Goal: Task Accomplishment & Management: Manage account settings

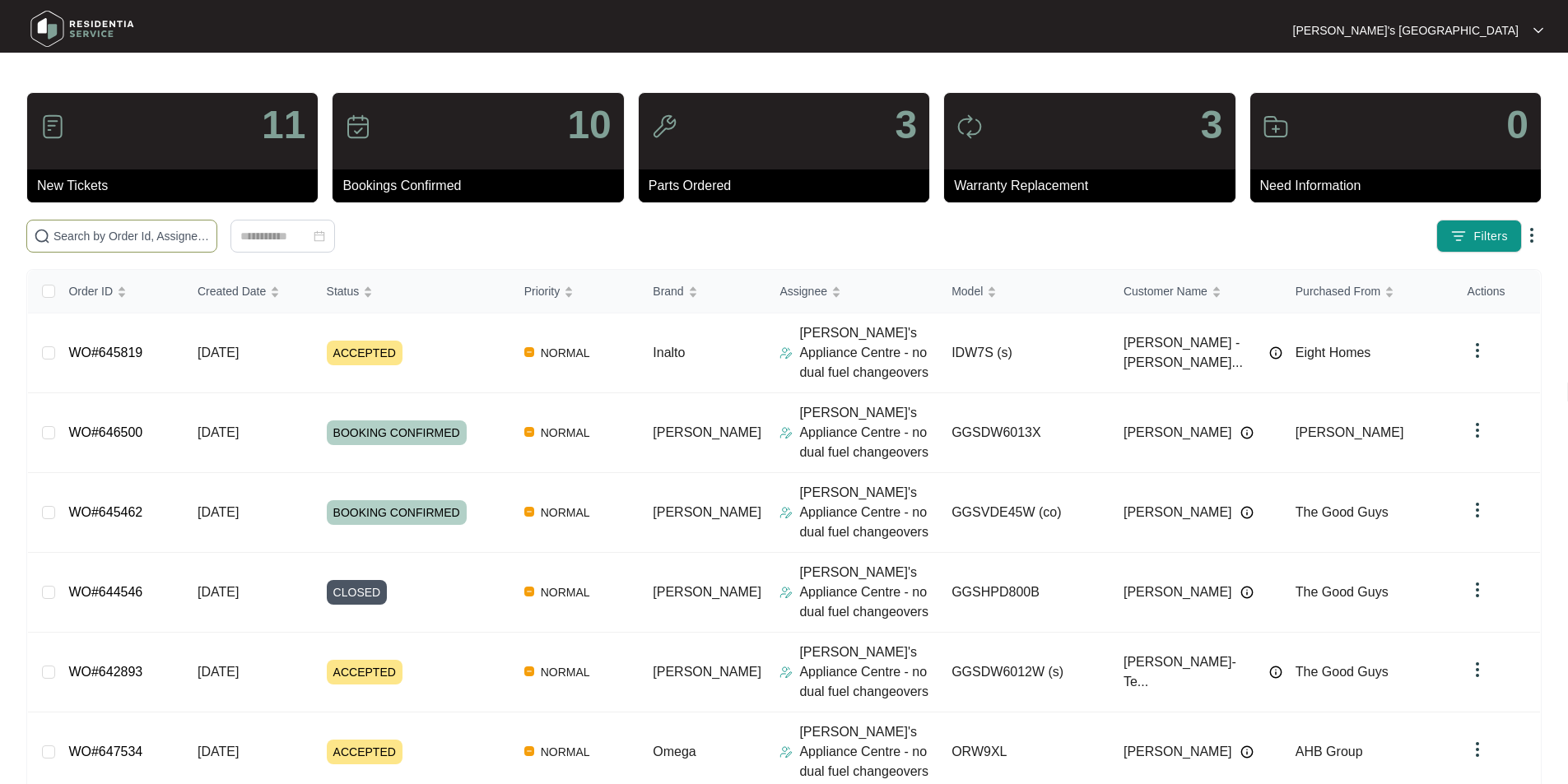
click at [153, 249] on span at bounding box center [121, 236] width 191 height 33
click at [153, 236] on input "text" at bounding box center [132, 236] width 156 height 18
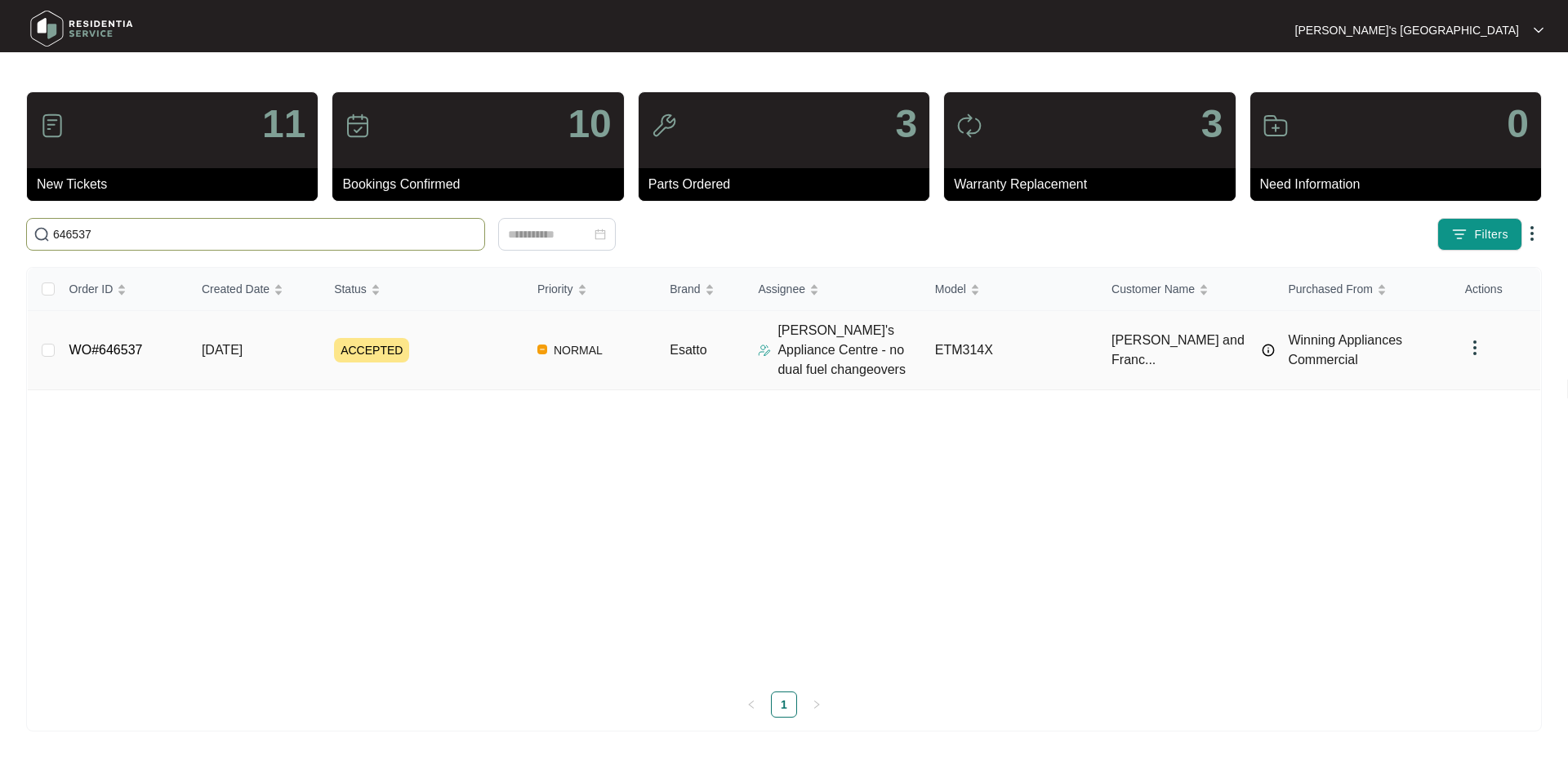
type input "646537"
click at [107, 352] on link "WO#646537" at bounding box center [106, 350] width 73 height 14
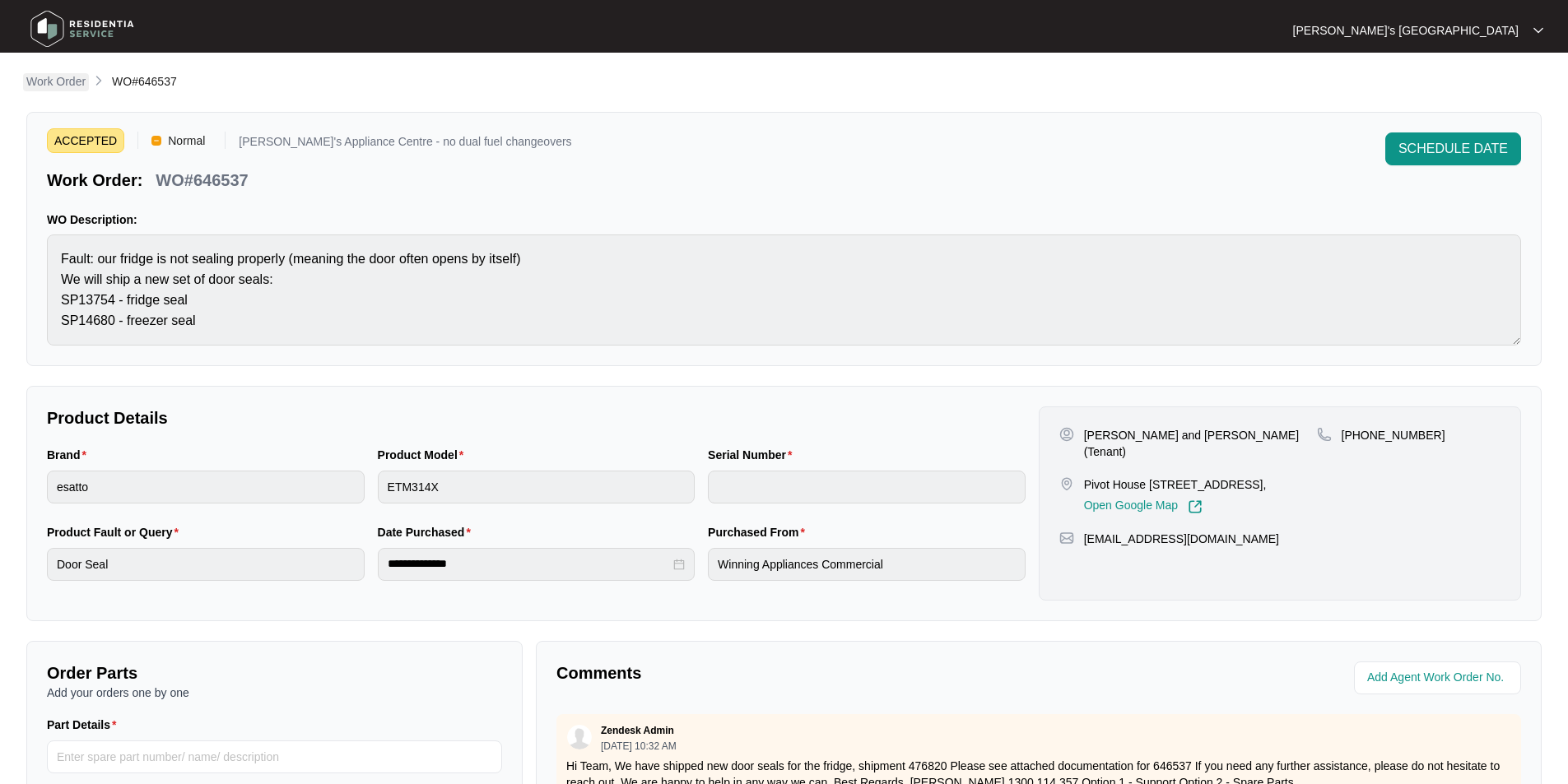
click at [72, 81] on p "Work Order" at bounding box center [55, 81] width 59 height 16
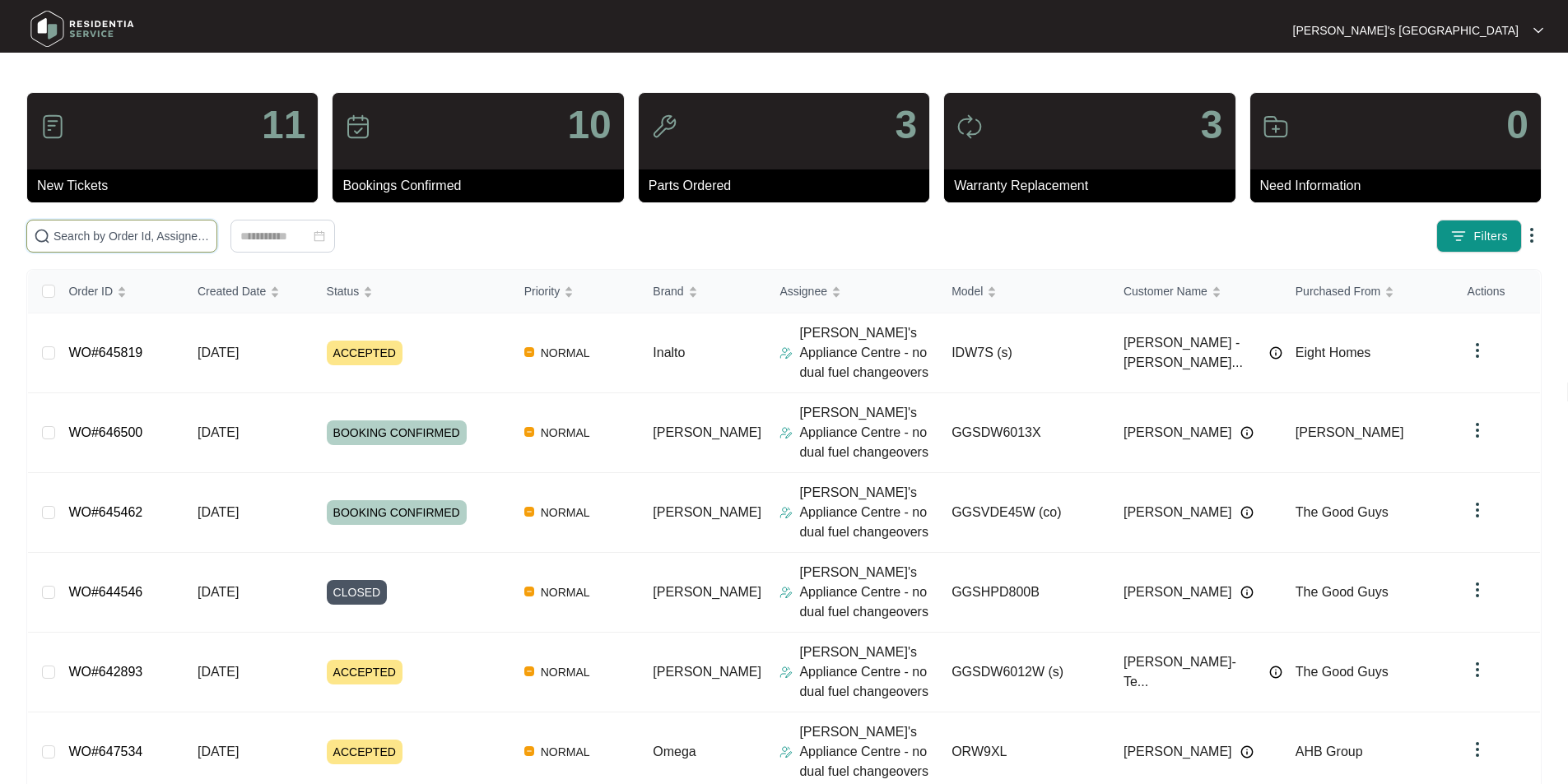
click at [210, 231] on input "text" at bounding box center [132, 236] width 156 height 18
paste input "636968"
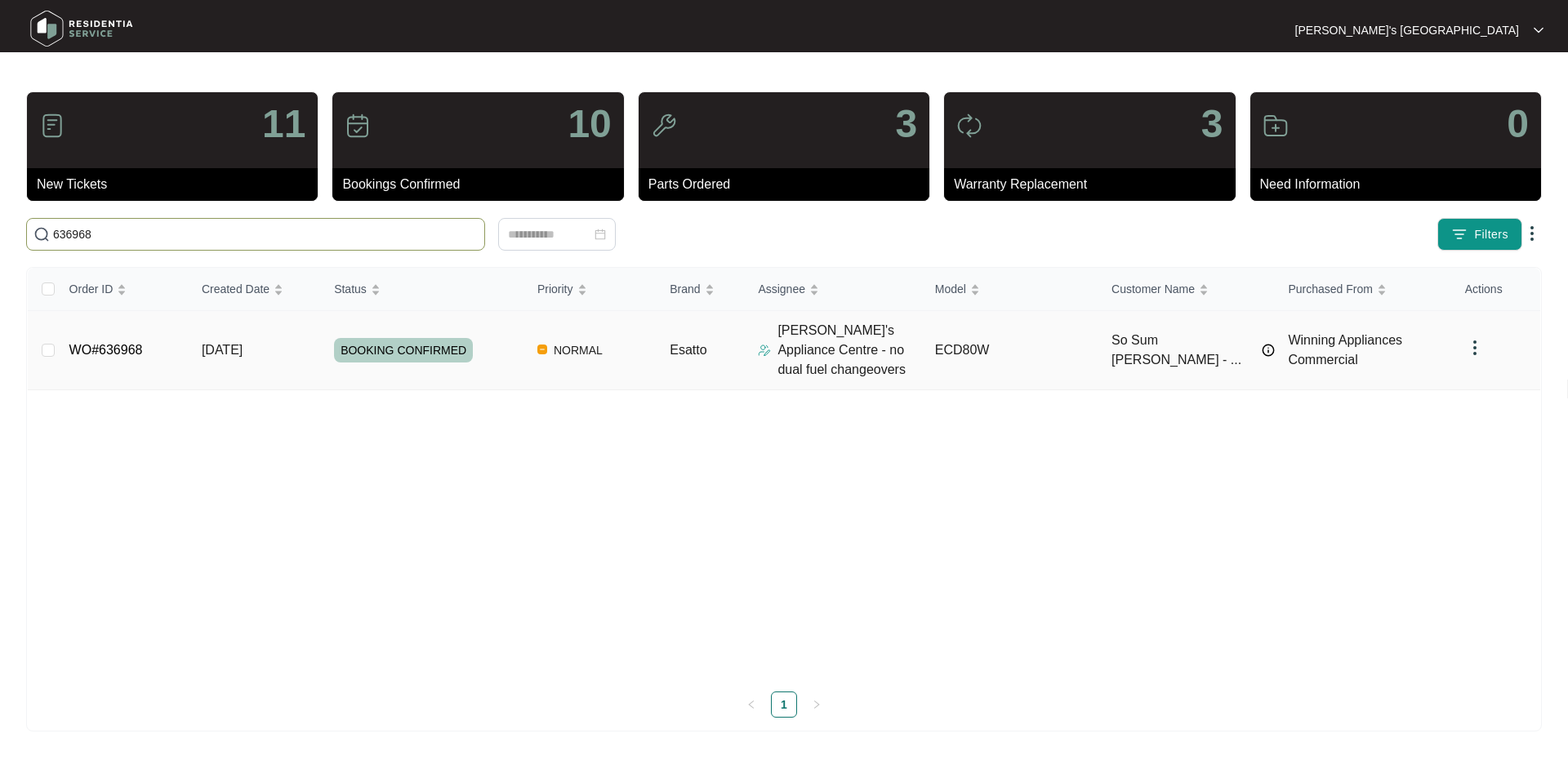
type input "636968"
click at [100, 354] on link "WO#636968" at bounding box center [106, 350] width 73 height 14
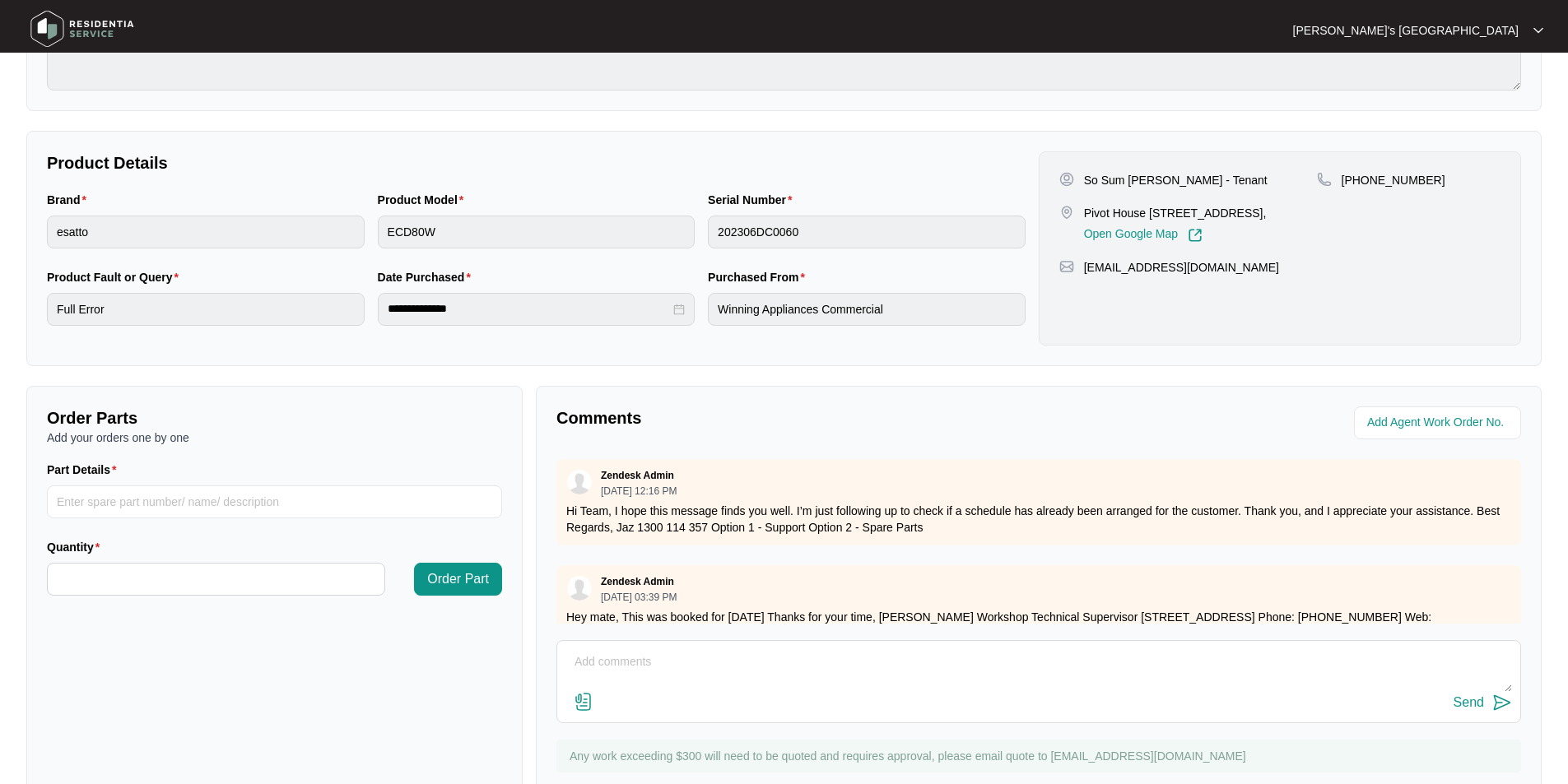
scroll to position [308, 0]
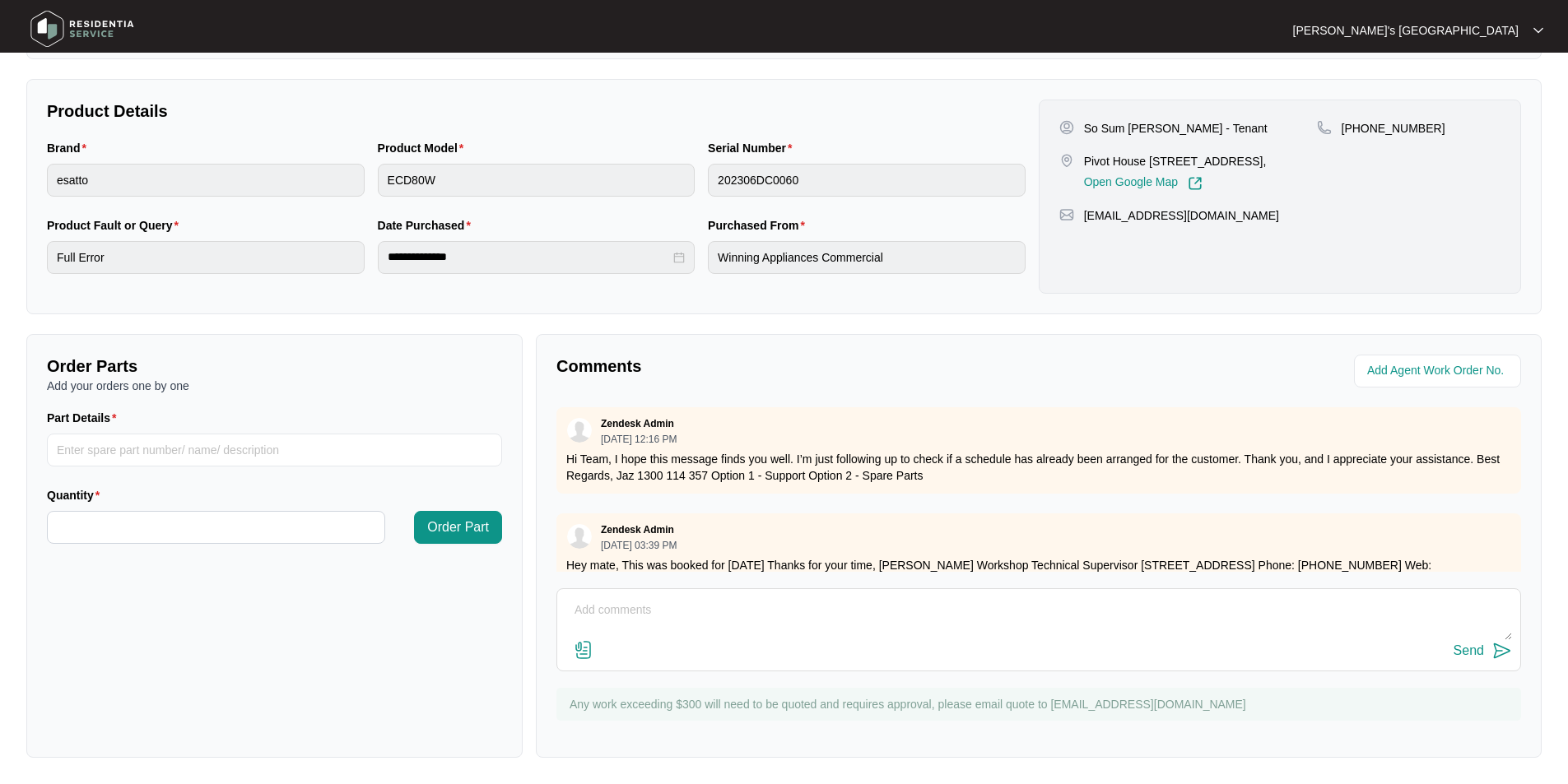
click at [581, 655] on img at bounding box center [583, 650] width 20 height 20
click at [0, 0] on input "file" at bounding box center [0, 0] width 0 height 0
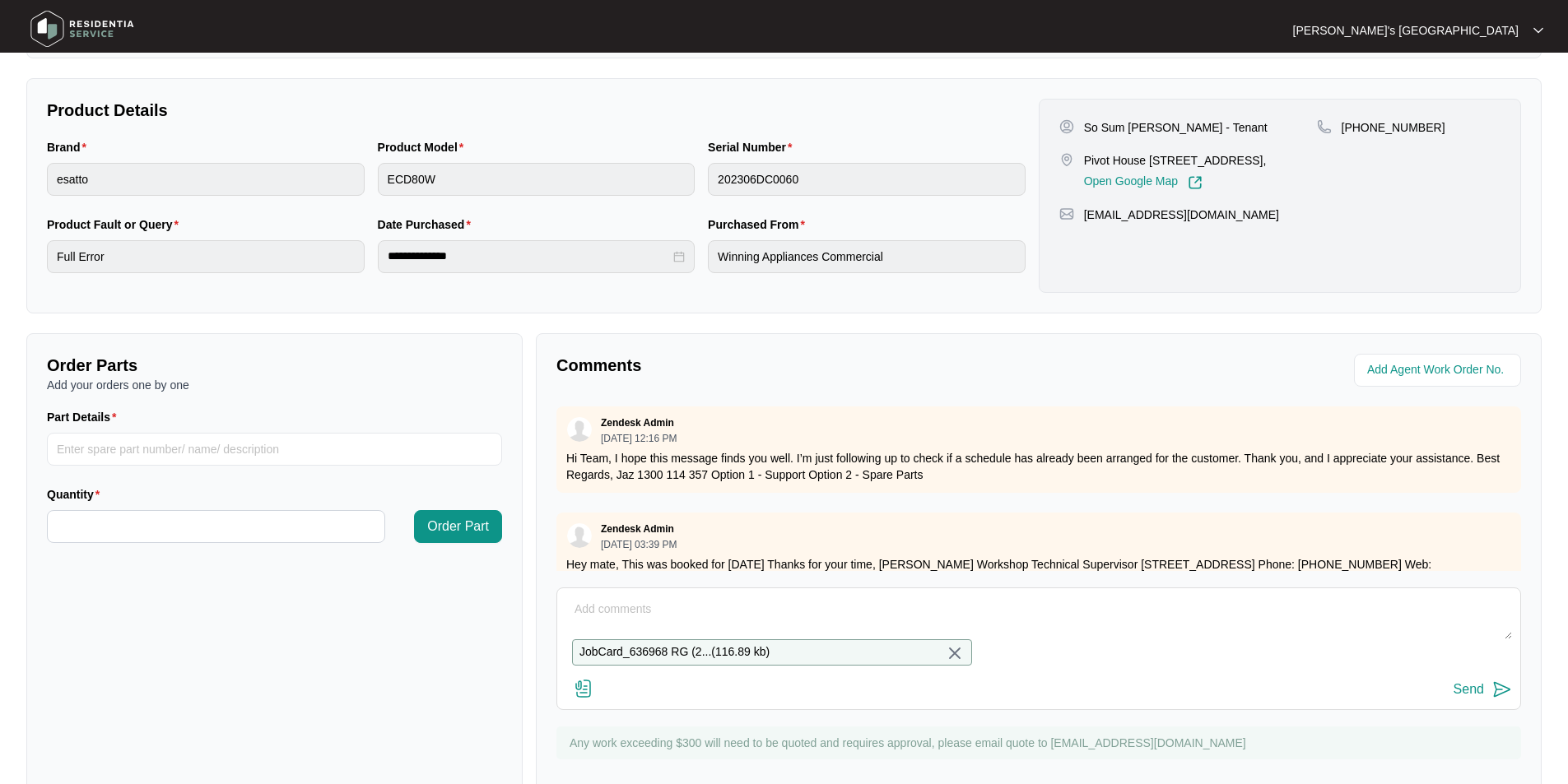
click at [1495, 699] on img at bounding box center [1501, 689] width 20 height 20
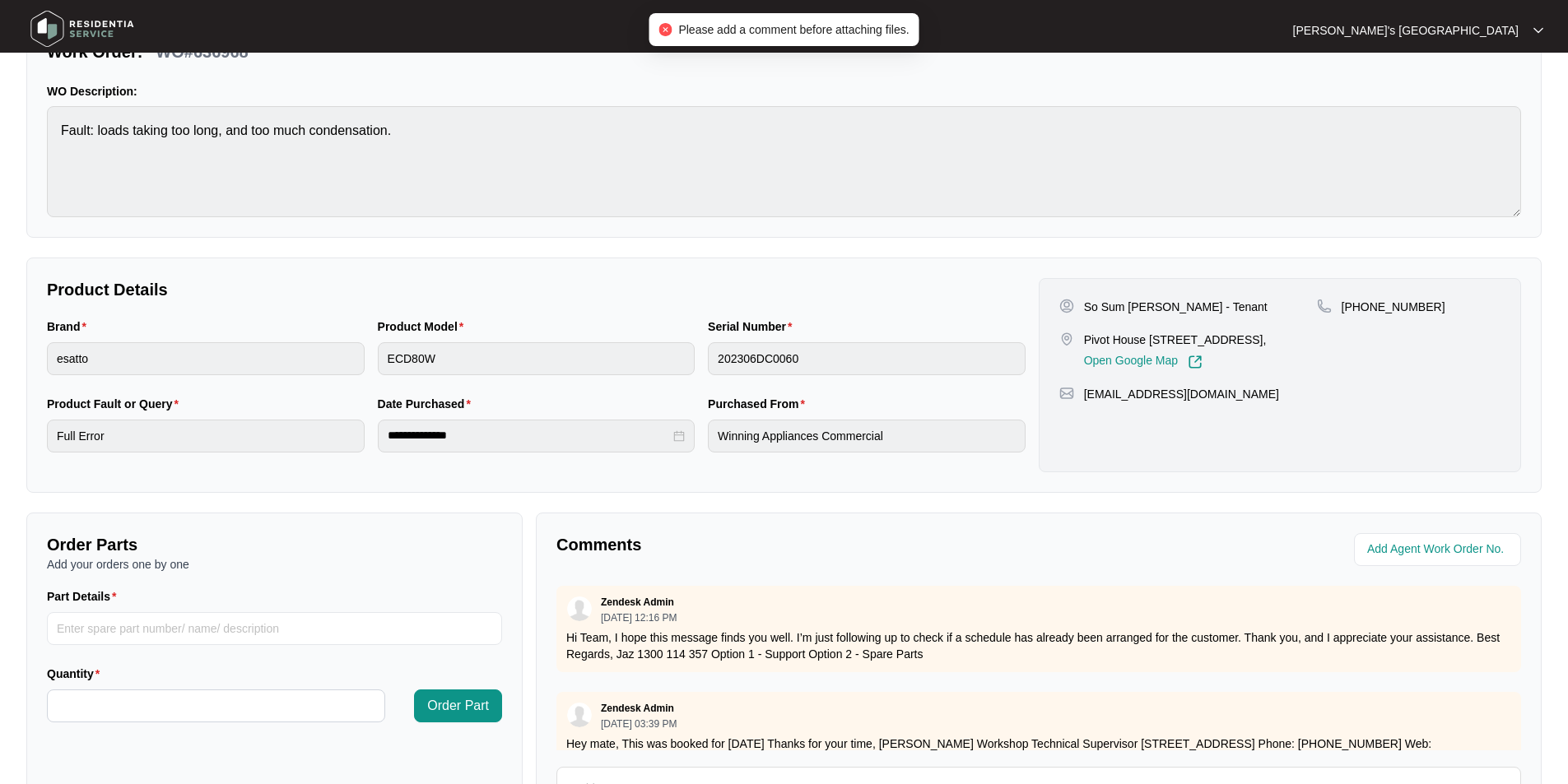
scroll to position [329, 0]
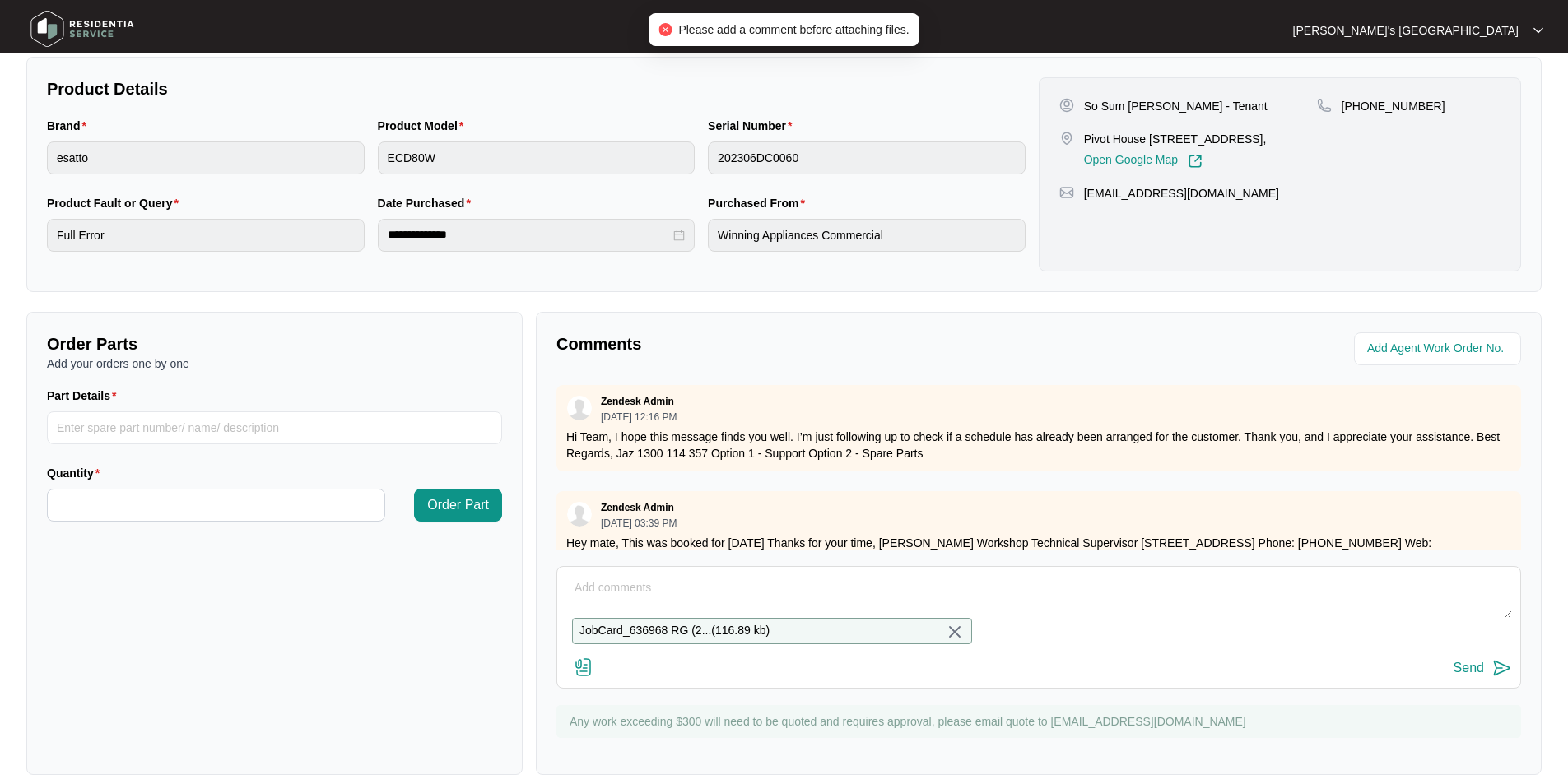
click at [685, 590] on textarea at bounding box center [1038, 596] width 947 height 42
type textarea "Plase see quote attached"
click at [1452, 679] on div "Send" at bounding box center [1038, 669] width 947 height 23
click at [1467, 675] on div "Send" at bounding box center [1468, 667] width 30 height 15
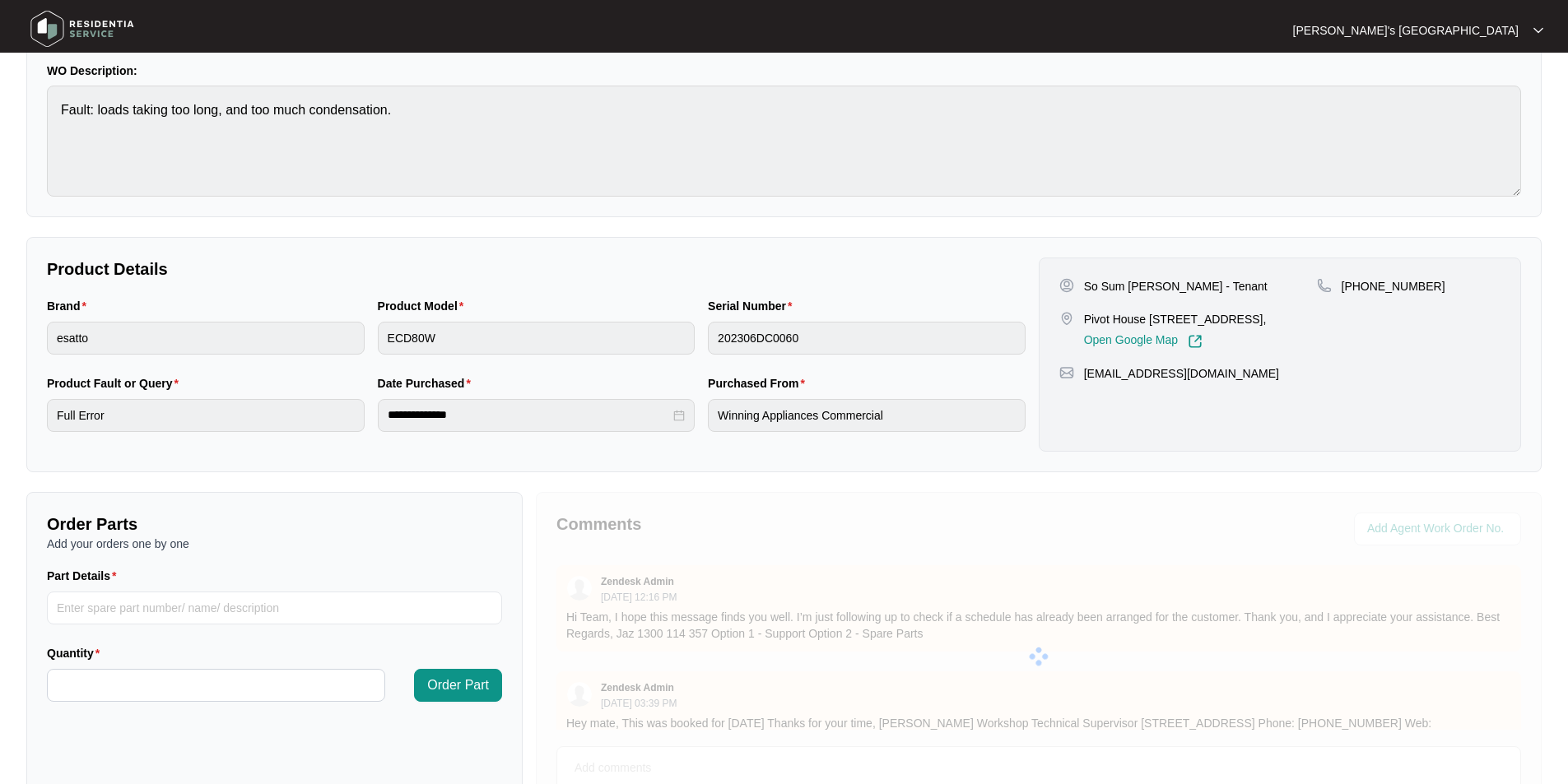
scroll to position [61, 0]
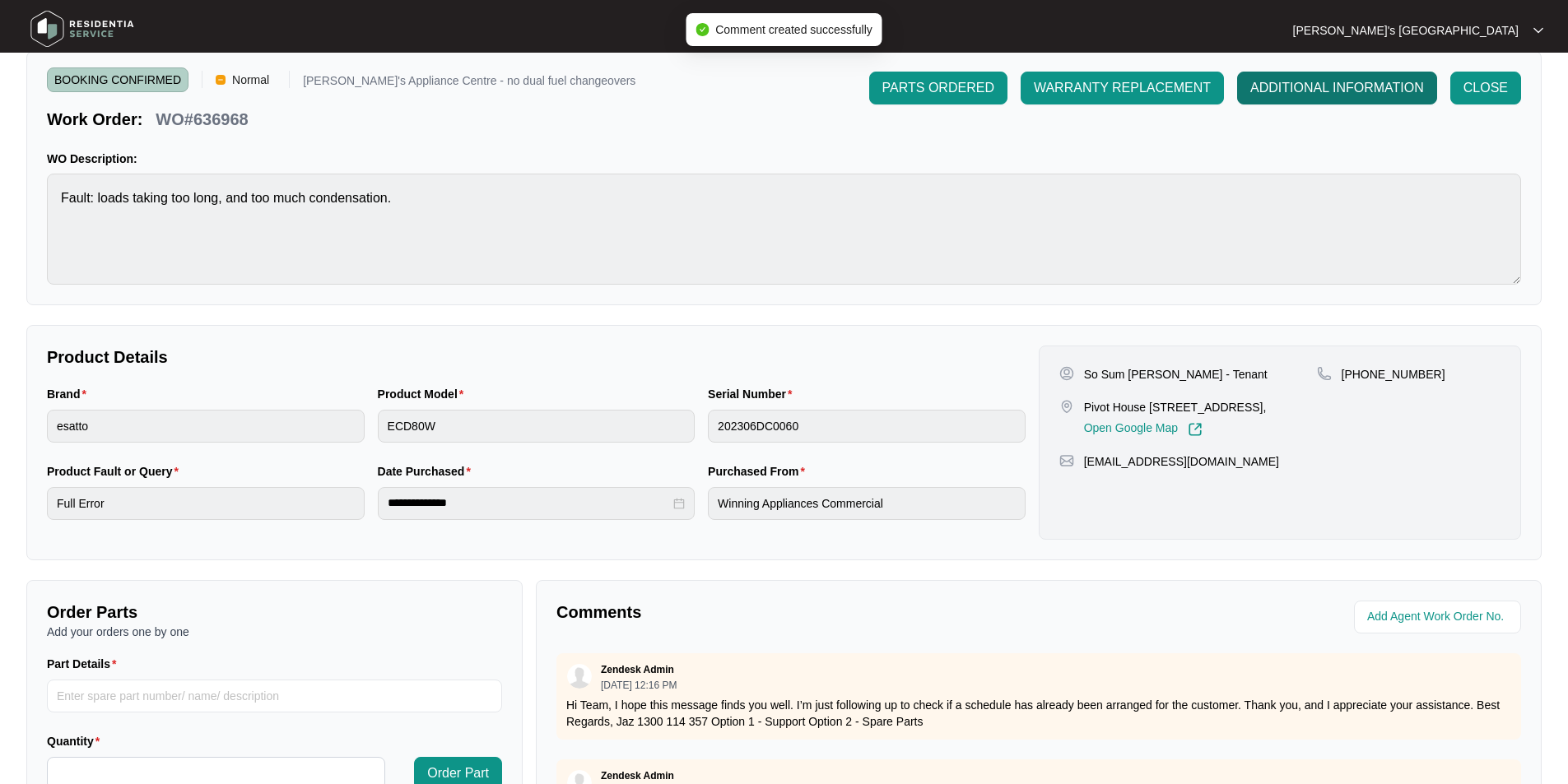
click at [1317, 88] on span "ADDITIONAL INFORMATION" at bounding box center [1337, 87] width 173 height 20
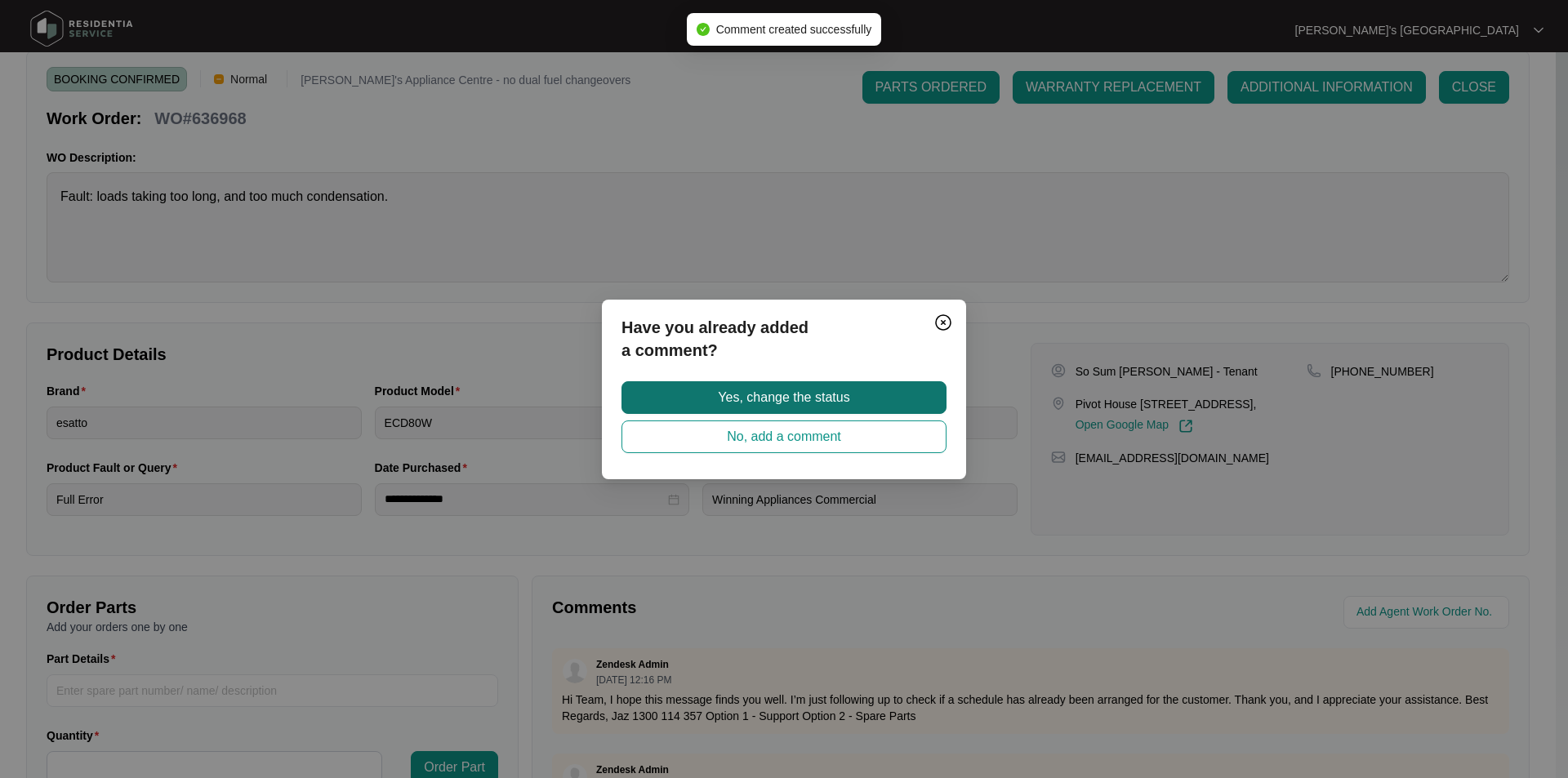
click at [757, 407] on span "Yes, change the status" at bounding box center [783, 397] width 132 height 20
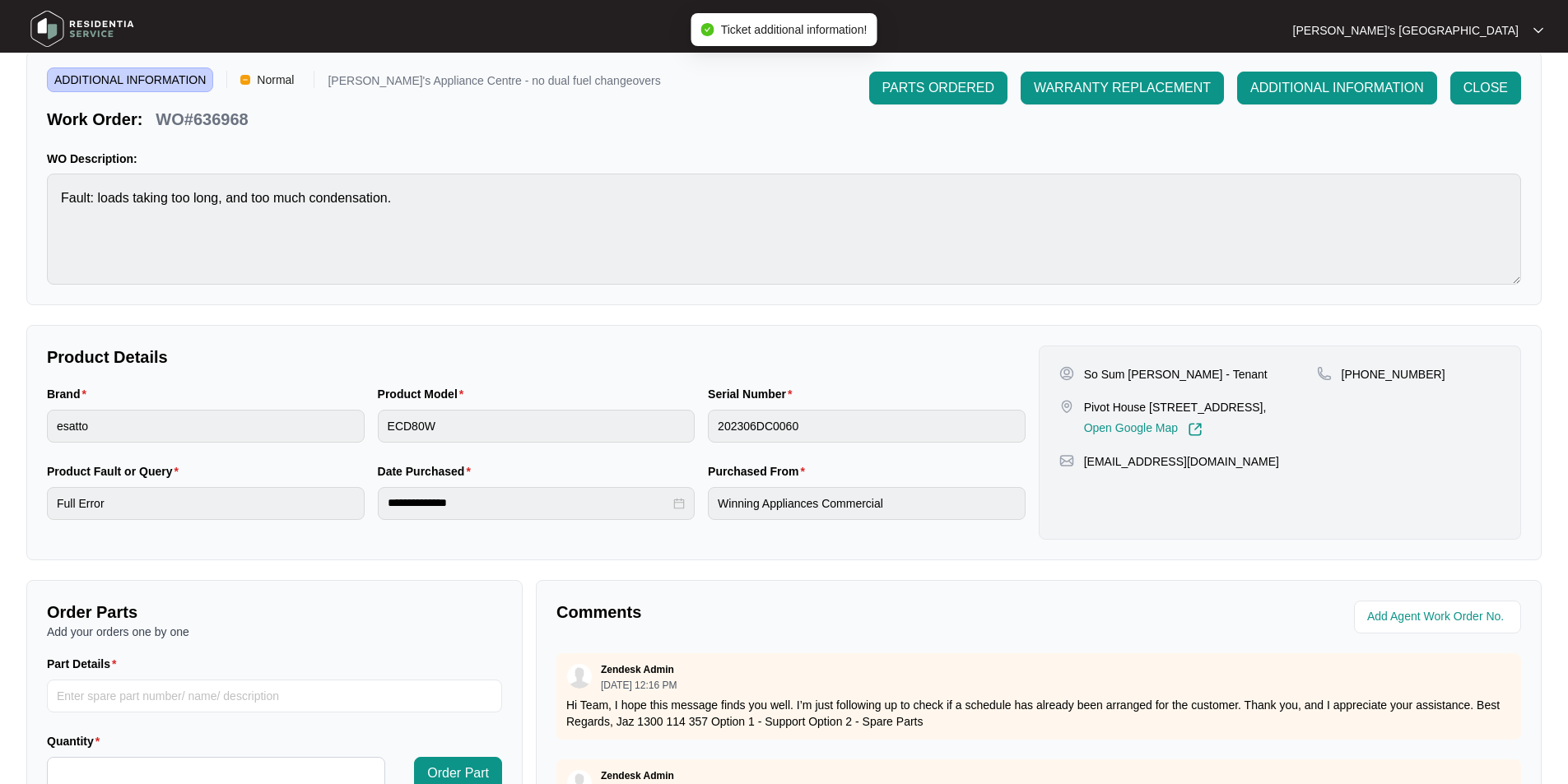
scroll to position [0, 0]
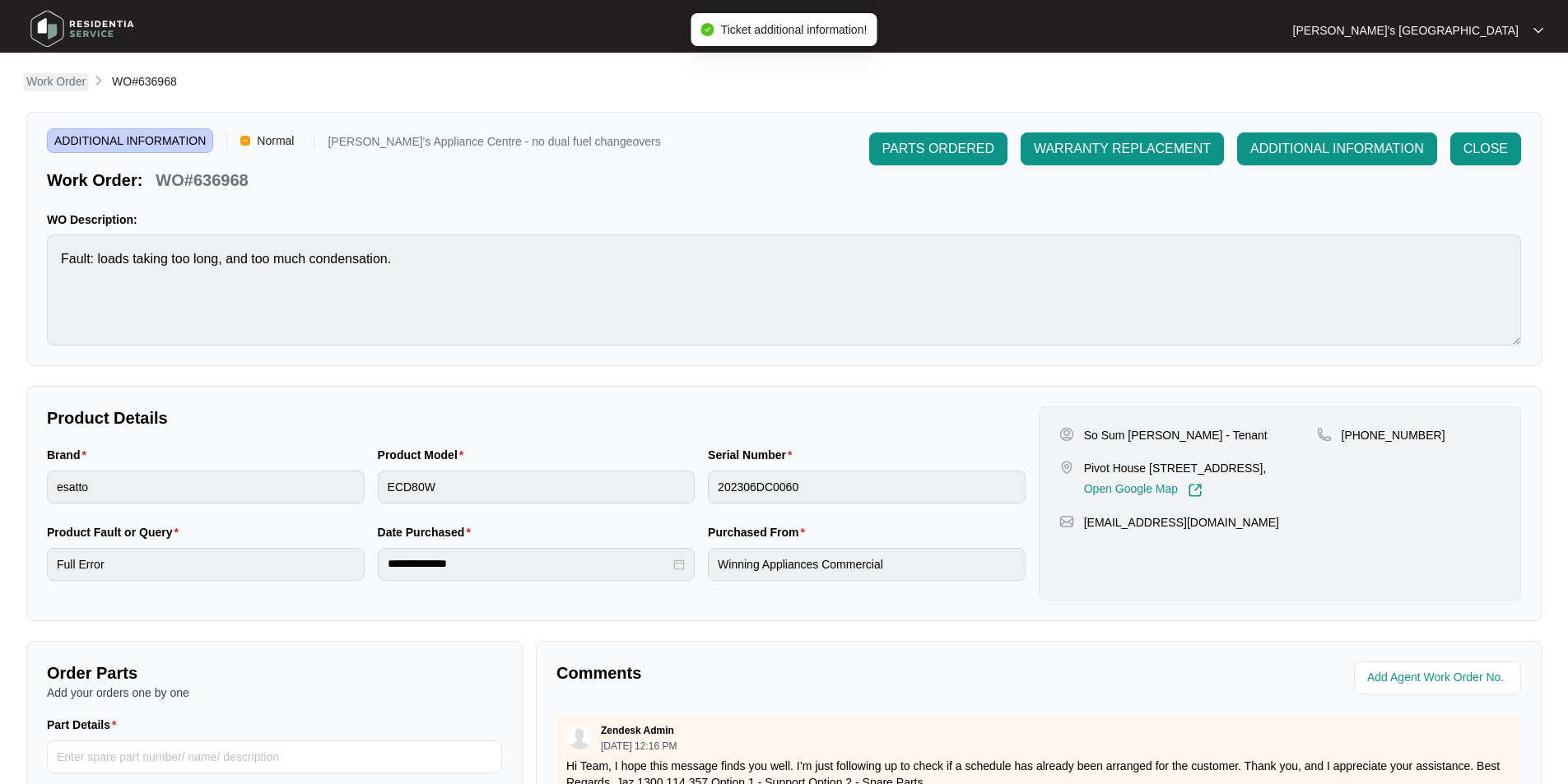
click at [75, 84] on p "Work Order" at bounding box center [55, 81] width 59 height 16
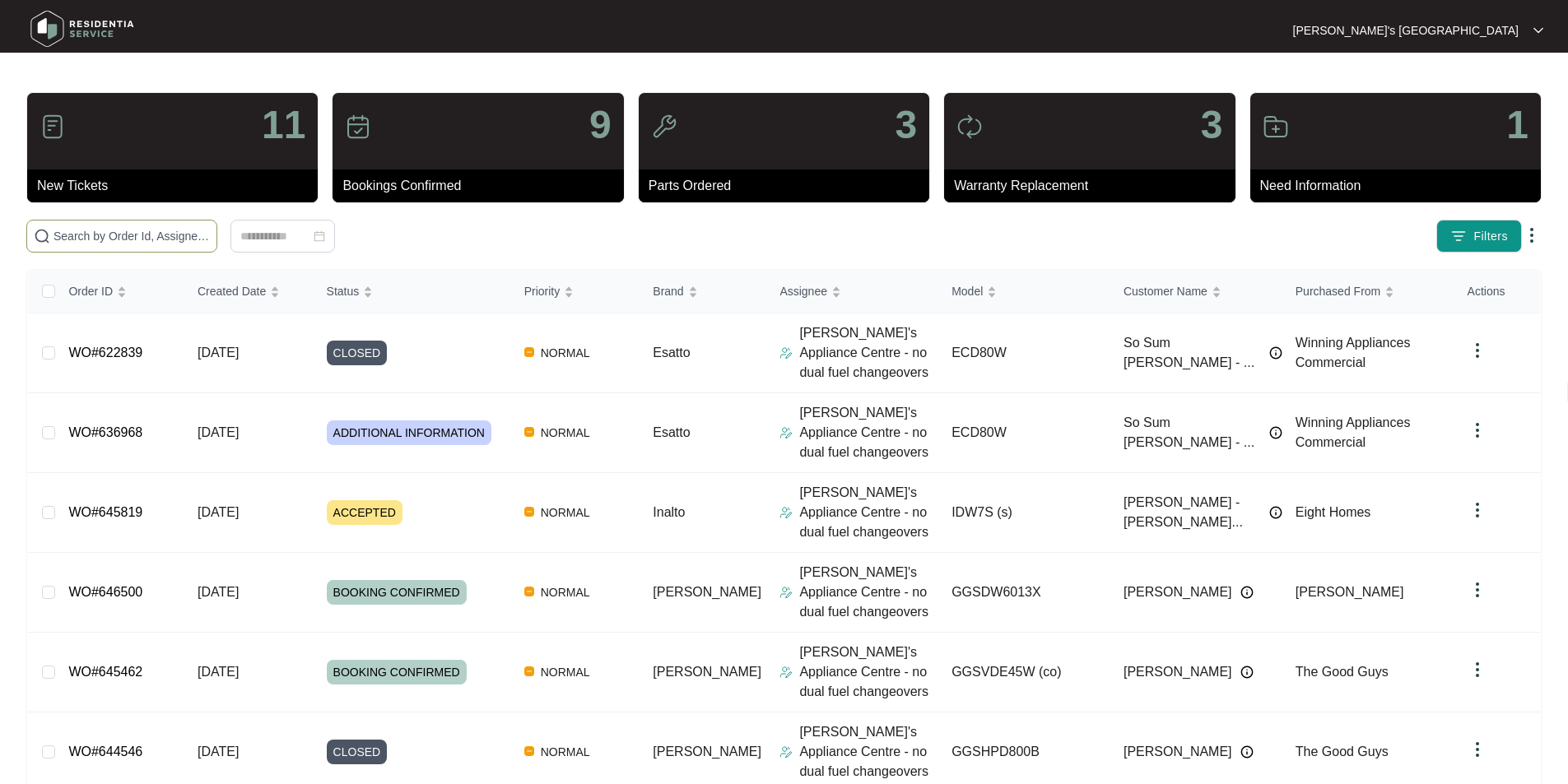
click at [159, 236] on input "text" at bounding box center [132, 236] width 156 height 18
